Goal: Information Seeking & Learning: Learn about a topic

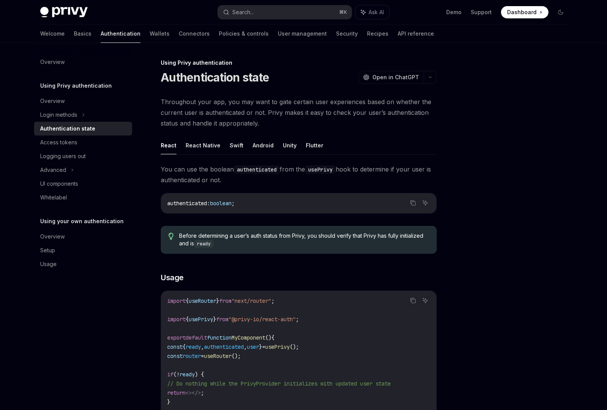
click at [74, 39] on link "Basics" at bounding box center [83, 34] width 18 height 18
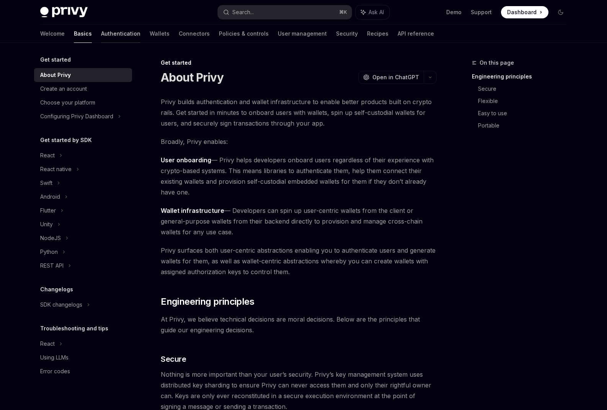
click at [101, 29] on link "Authentication" at bounding box center [120, 34] width 39 height 18
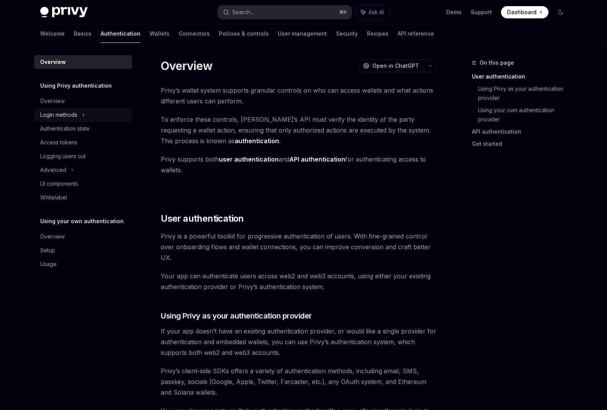
click at [81, 114] on div "Login methods" at bounding box center [83, 115] width 98 height 14
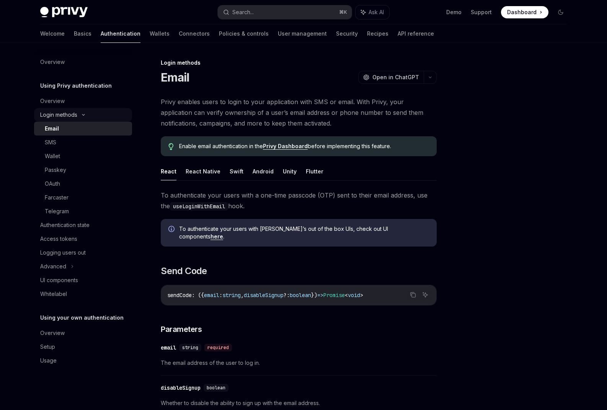
click at [81, 114] on icon at bounding box center [83, 114] width 9 height 3
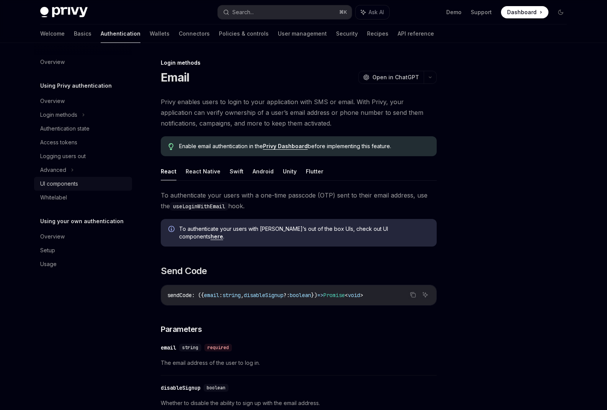
click at [74, 184] on div "UI components" at bounding box center [59, 183] width 38 height 9
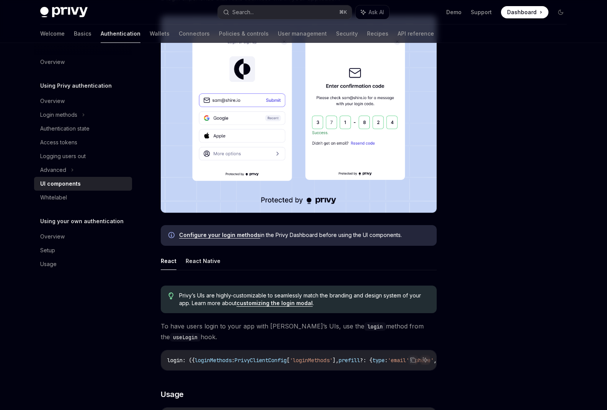
scroll to position [278, 0]
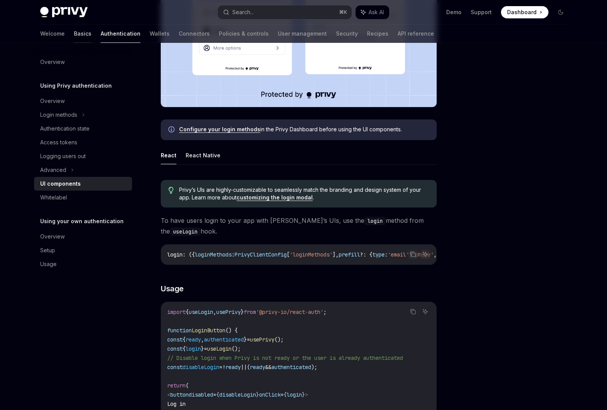
click at [74, 32] on link "Basics" at bounding box center [83, 34] width 18 height 18
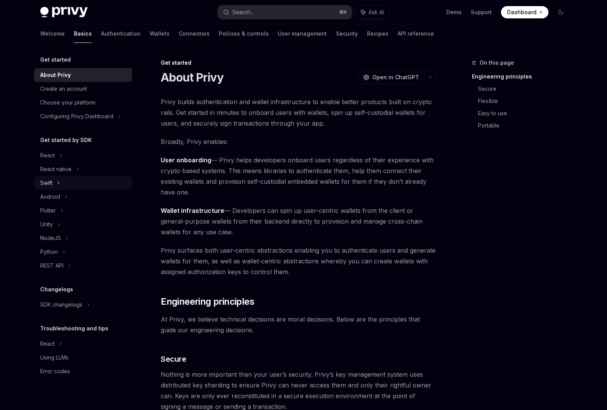
click at [77, 185] on div "Swift" at bounding box center [83, 183] width 98 height 14
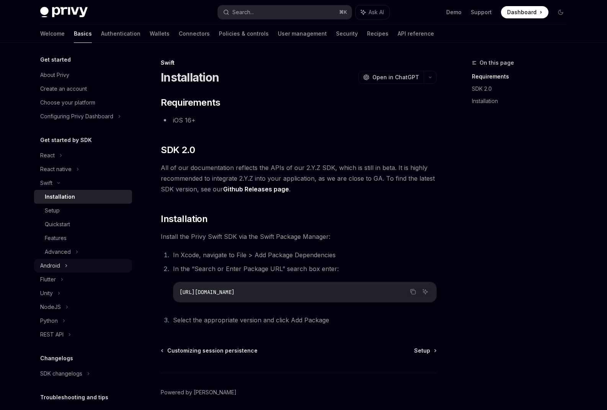
click at [72, 262] on div "Android" at bounding box center [83, 266] width 98 height 14
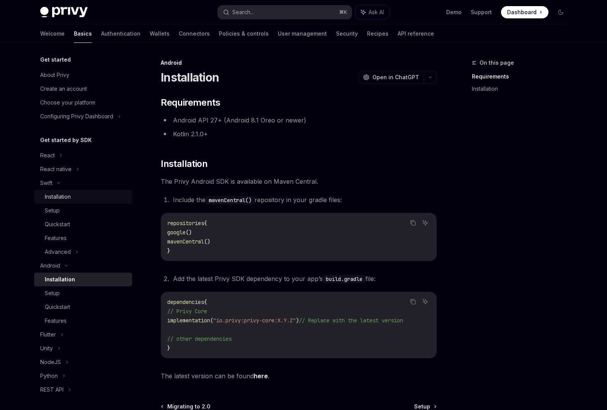
click at [83, 190] on link "Installation" at bounding box center [83, 197] width 98 height 14
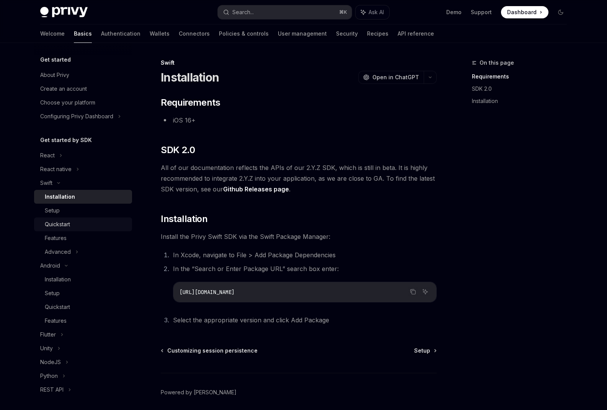
click at [81, 222] on div "Quickstart" at bounding box center [86, 224] width 83 height 9
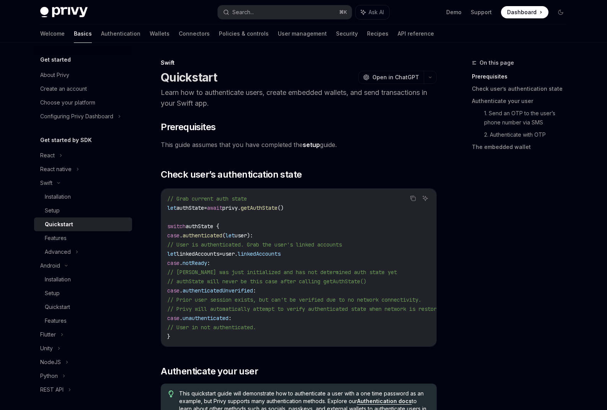
click at [85, 218] on link "Quickstart" at bounding box center [83, 225] width 98 height 14
click at [85, 215] on div "Setup" at bounding box center [86, 210] width 83 height 9
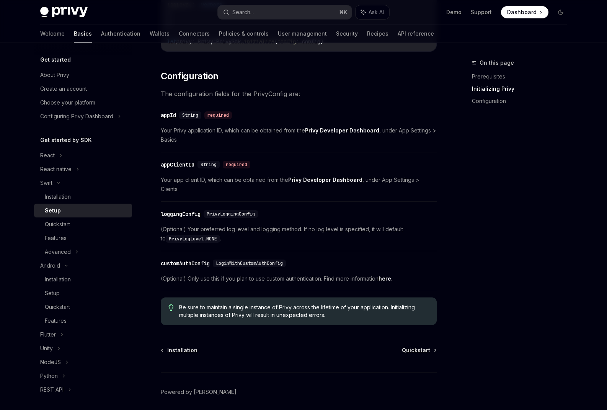
scroll to position [340, 0]
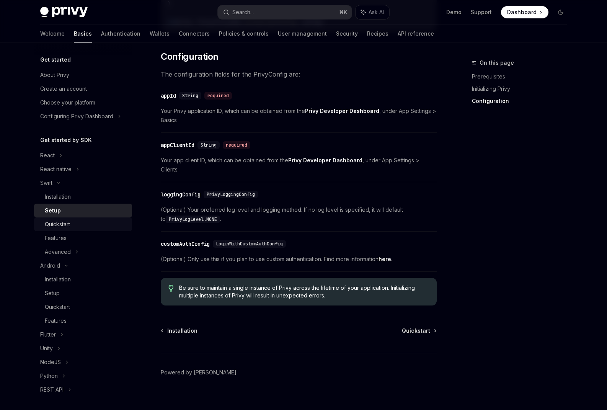
click at [108, 221] on div "Quickstart" at bounding box center [86, 224] width 83 height 9
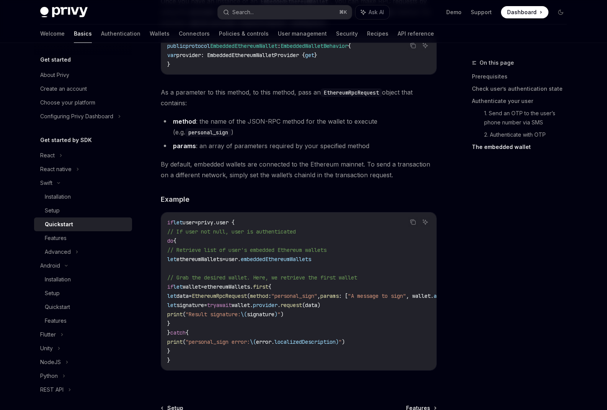
scroll to position [1513, 0]
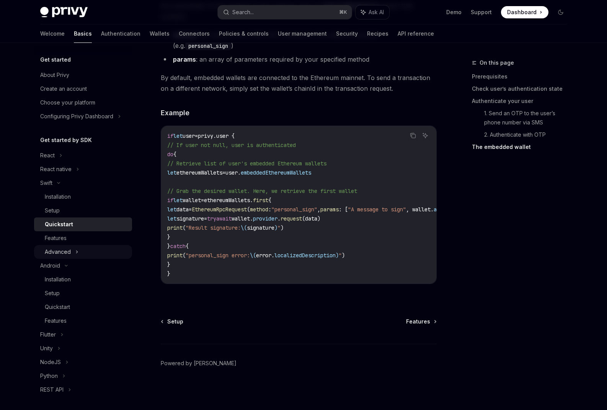
click at [88, 252] on div "Advanced" at bounding box center [83, 252] width 98 height 14
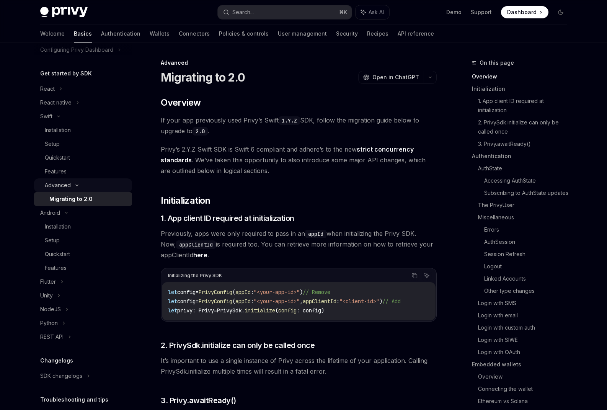
scroll to position [72, 0]
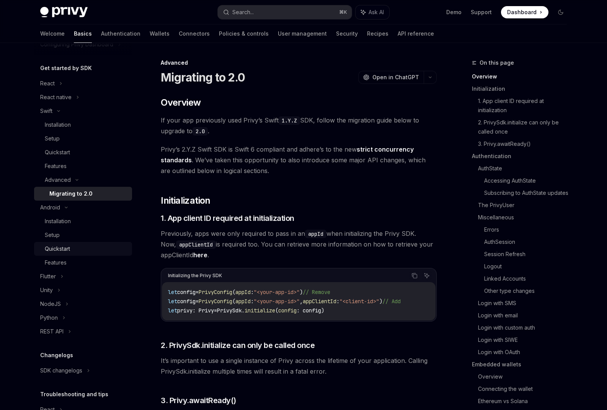
click at [83, 249] on div "Quickstart" at bounding box center [86, 248] width 83 height 9
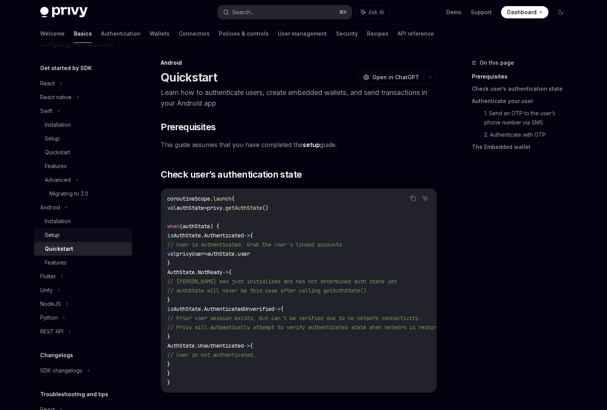
click at [84, 236] on div "Setup" at bounding box center [86, 235] width 83 height 9
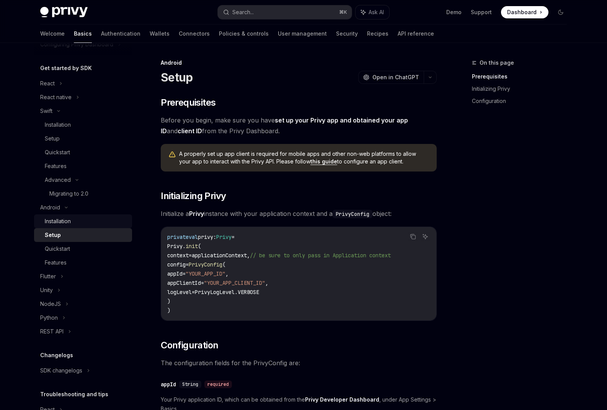
click at [84, 220] on div "Installation" at bounding box center [86, 221] width 83 height 9
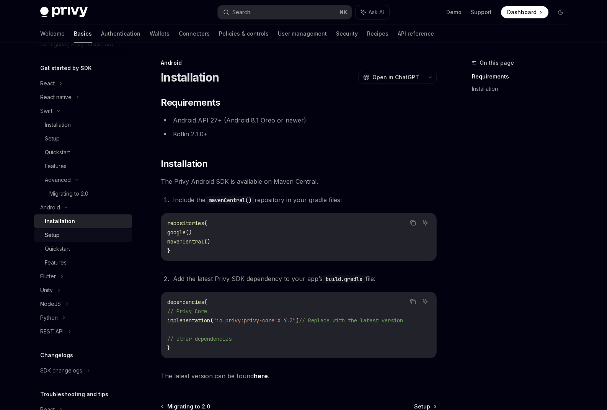
click at [81, 230] on link "Setup" at bounding box center [83, 235] width 98 height 14
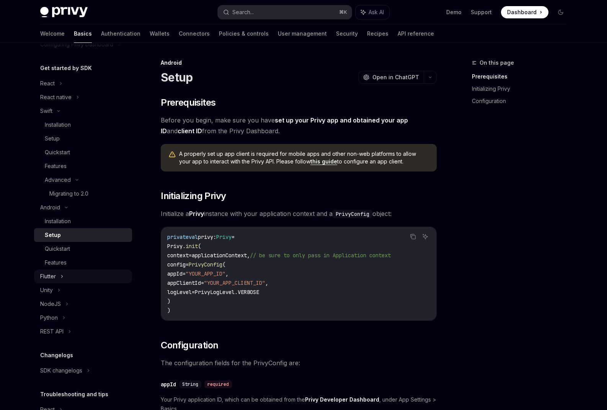
click at [76, 274] on div "Flutter" at bounding box center [83, 277] width 98 height 14
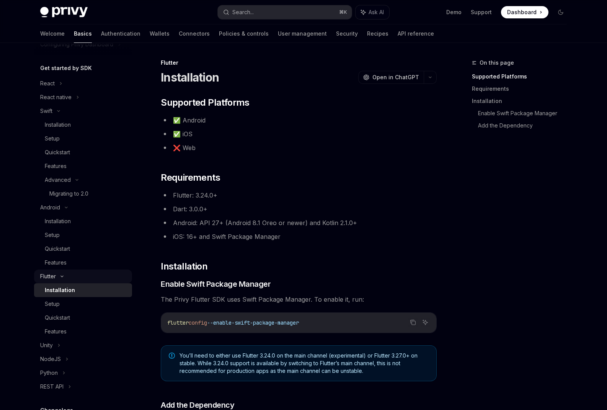
scroll to position [79, 0]
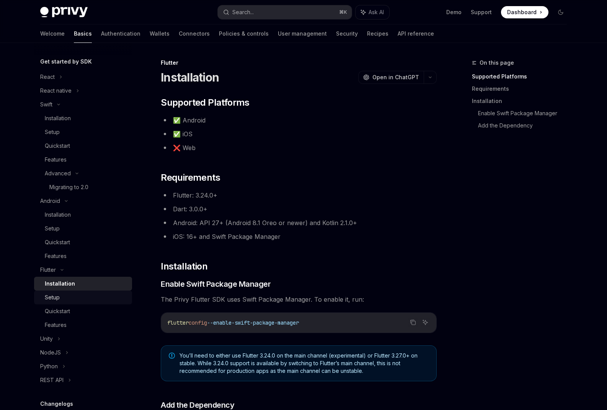
click at [72, 298] on div "Setup" at bounding box center [86, 297] width 83 height 9
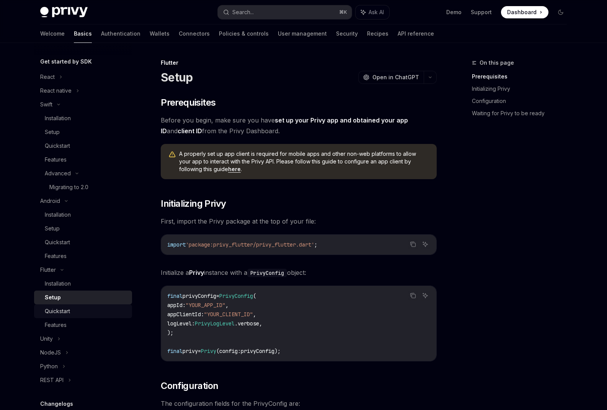
click at [83, 315] on div "Quickstart" at bounding box center [86, 311] width 83 height 9
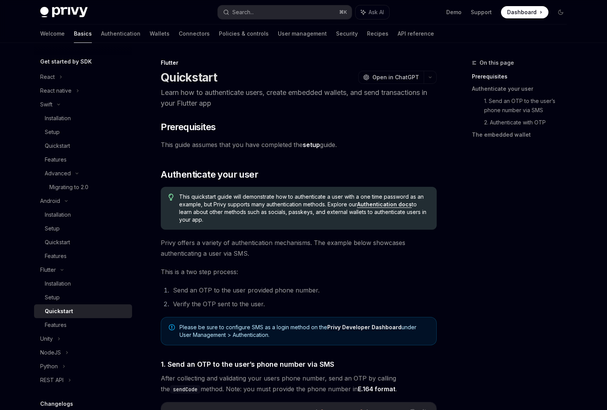
click at [80, 317] on link "Quickstart" at bounding box center [83, 311] width 98 height 14
click at [70, 326] on div "Features" at bounding box center [86, 325] width 83 height 9
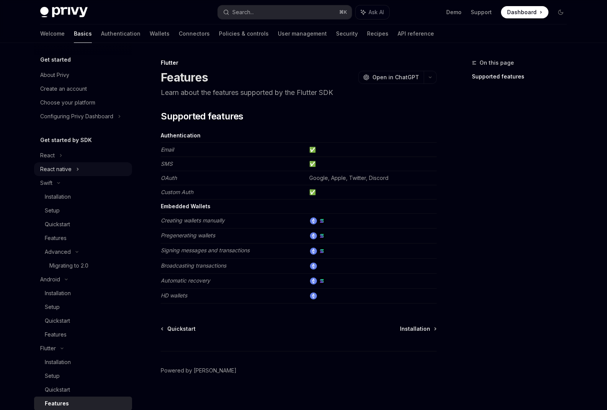
click at [80, 169] on div "React native" at bounding box center [83, 169] width 98 height 14
type textarea "*"
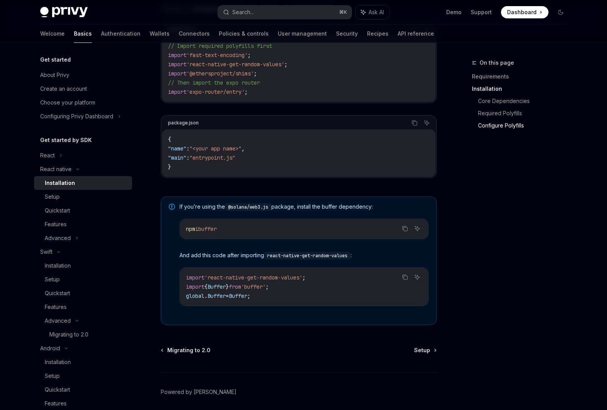
scroll to position [466, 0]
